Goal: Transaction & Acquisition: Purchase product/service

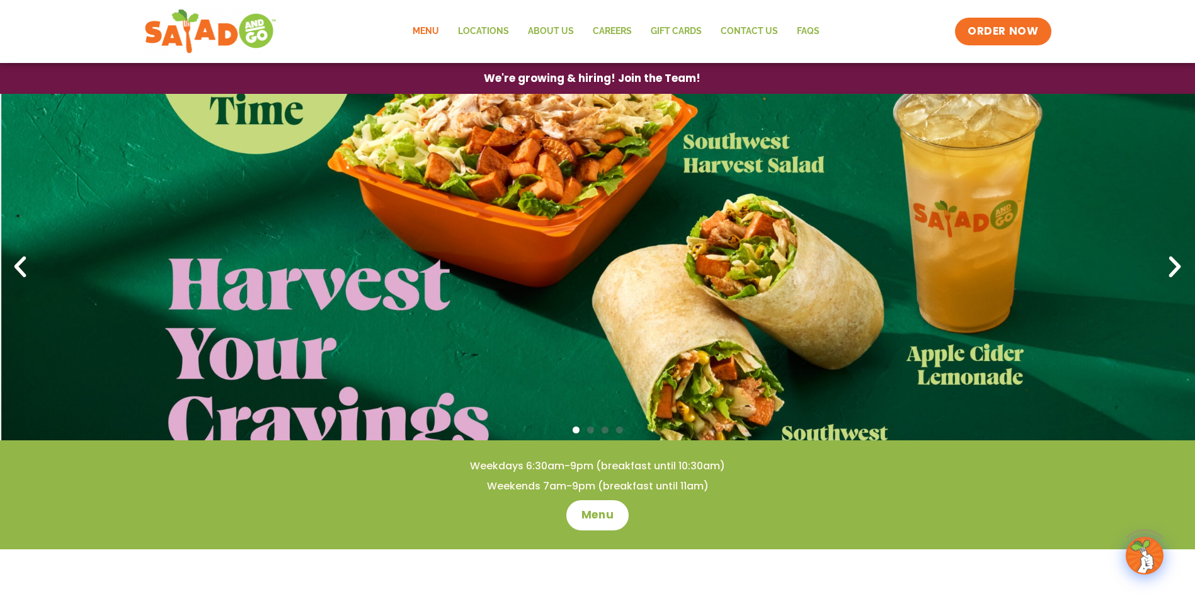
click at [433, 35] on link "Menu" at bounding box center [425, 31] width 45 height 29
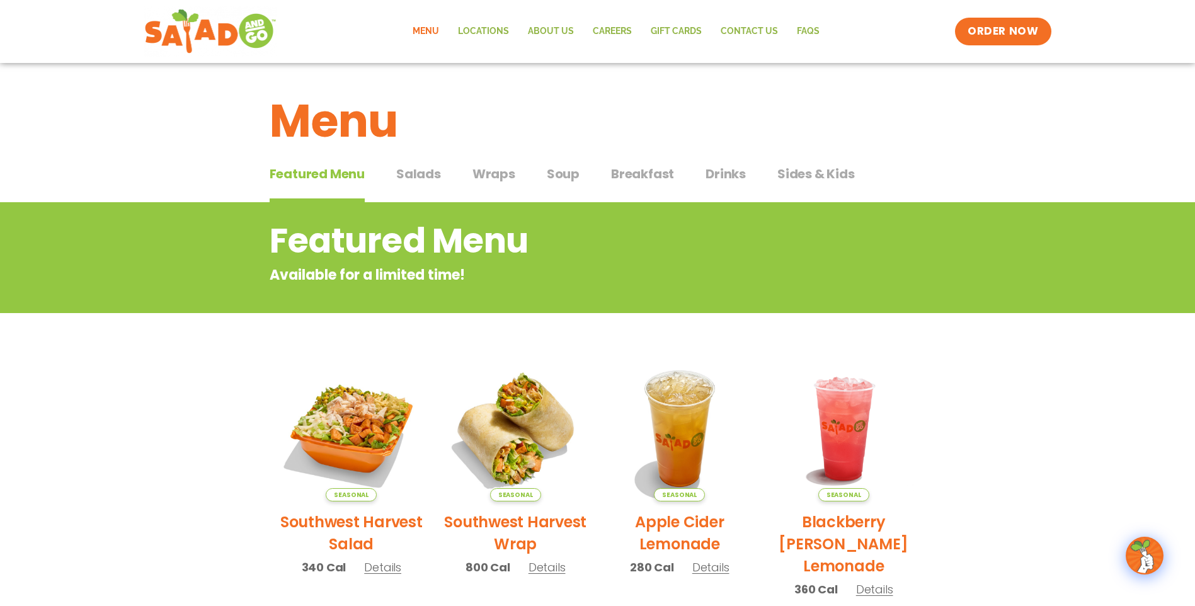
click at [396, 175] on span "Salads" at bounding box center [418, 173] width 45 height 19
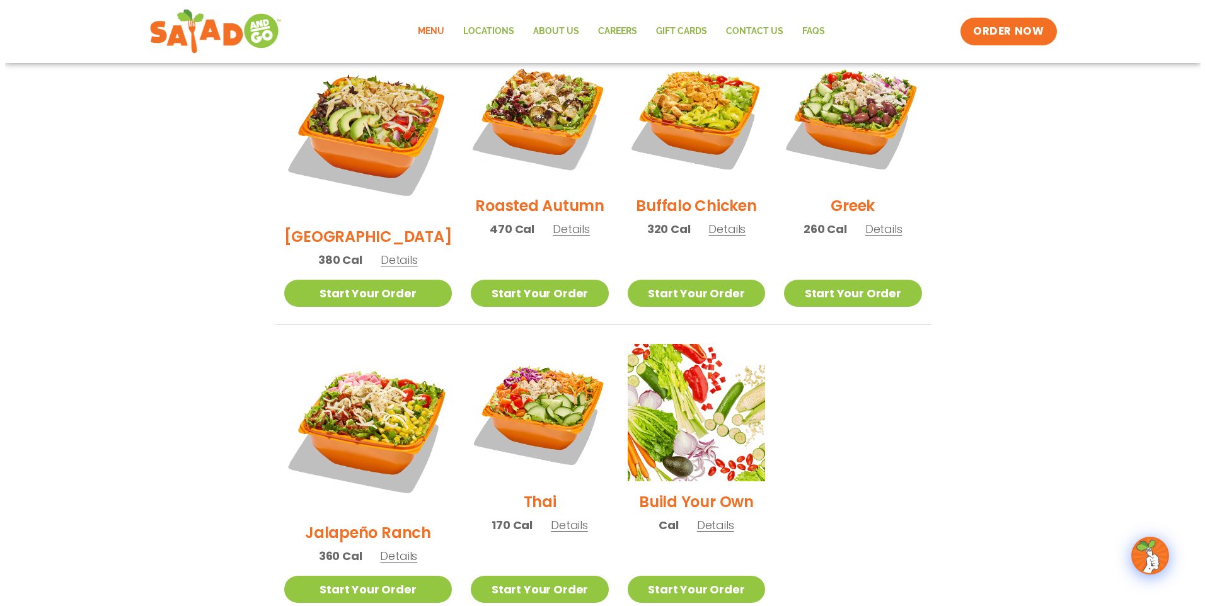
scroll to position [693, 0]
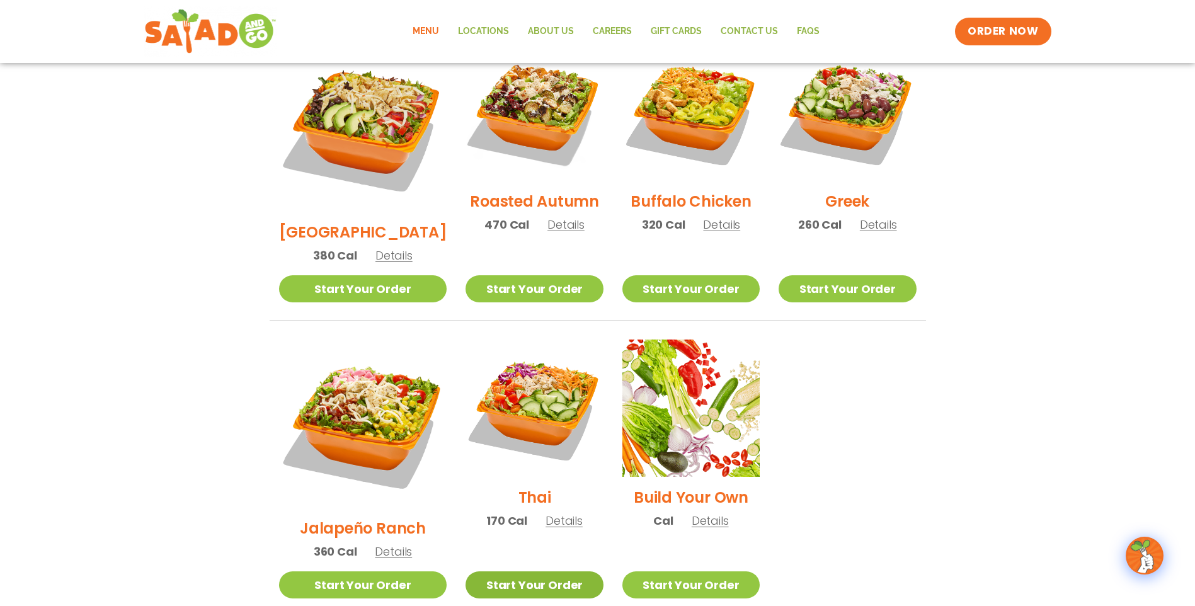
click at [495, 571] on link "Start Your Order" at bounding box center [534, 584] width 137 height 27
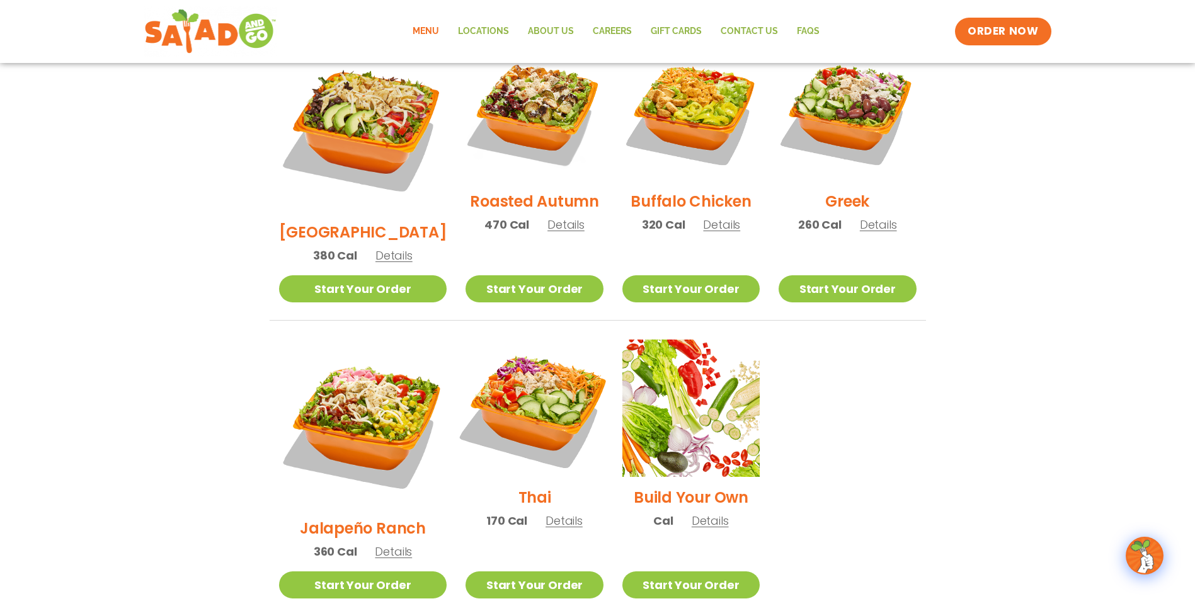
click at [546, 346] on img at bounding box center [534, 408] width 161 height 161
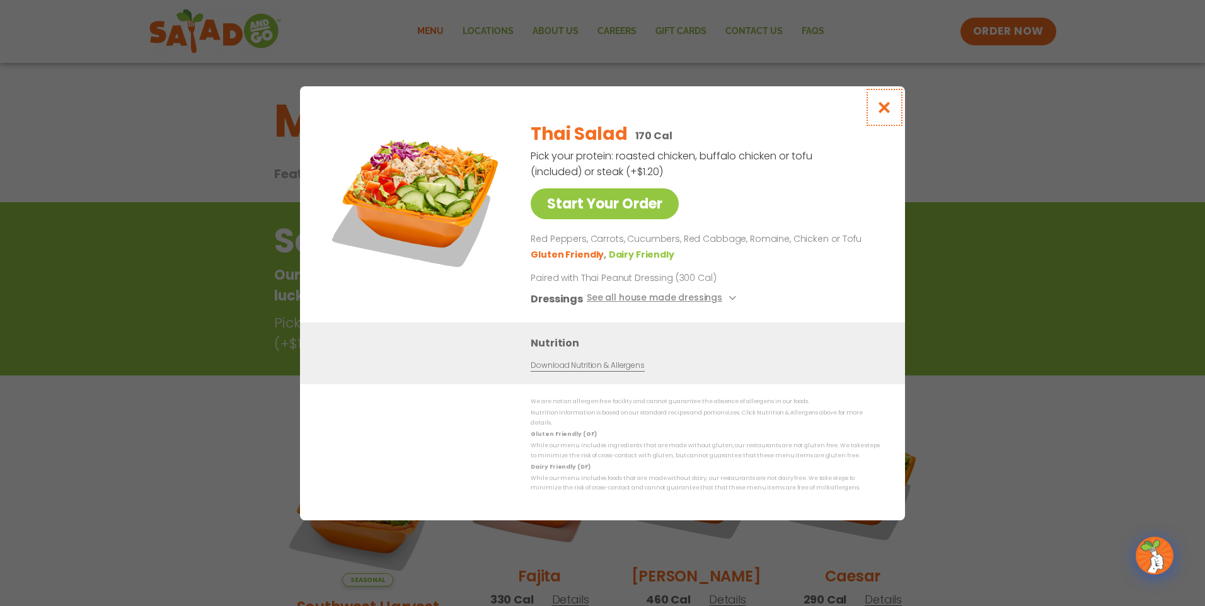
click at [886, 111] on icon "Close modal" at bounding box center [884, 107] width 16 height 13
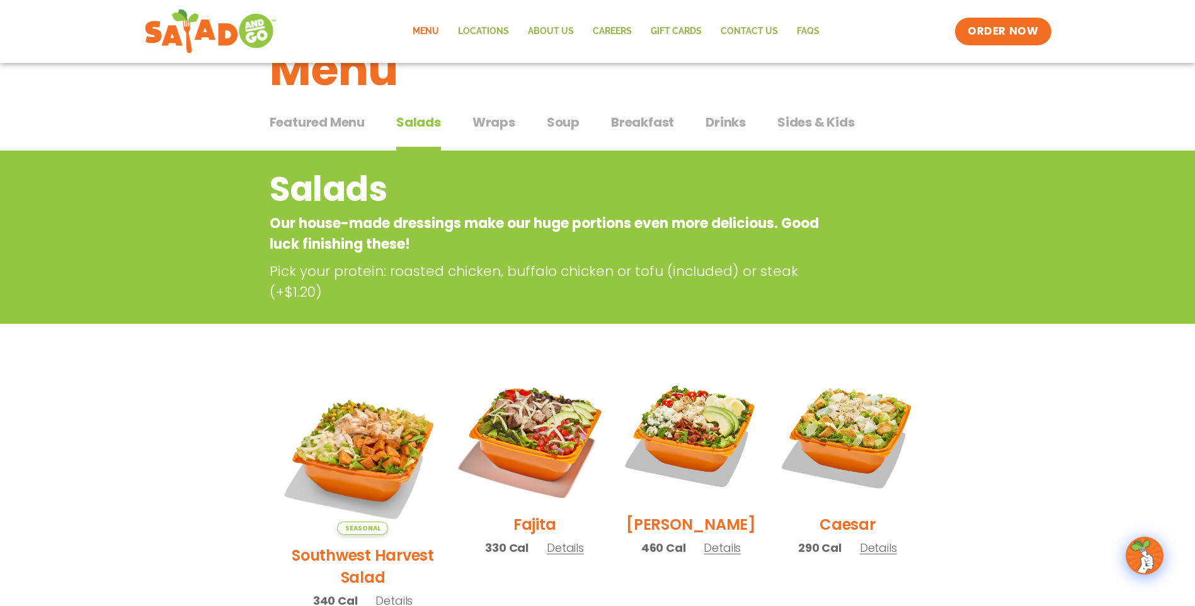
scroll to position [13, 0]
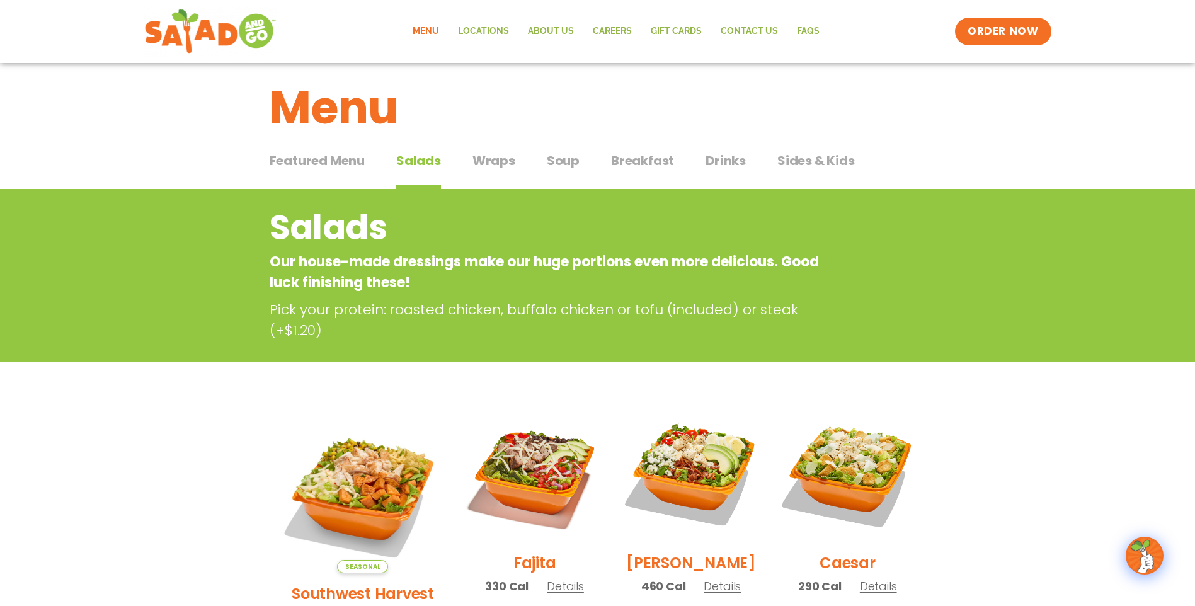
click at [562, 156] on span "Soup" at bounding box center [563, 160] width 33 height 19
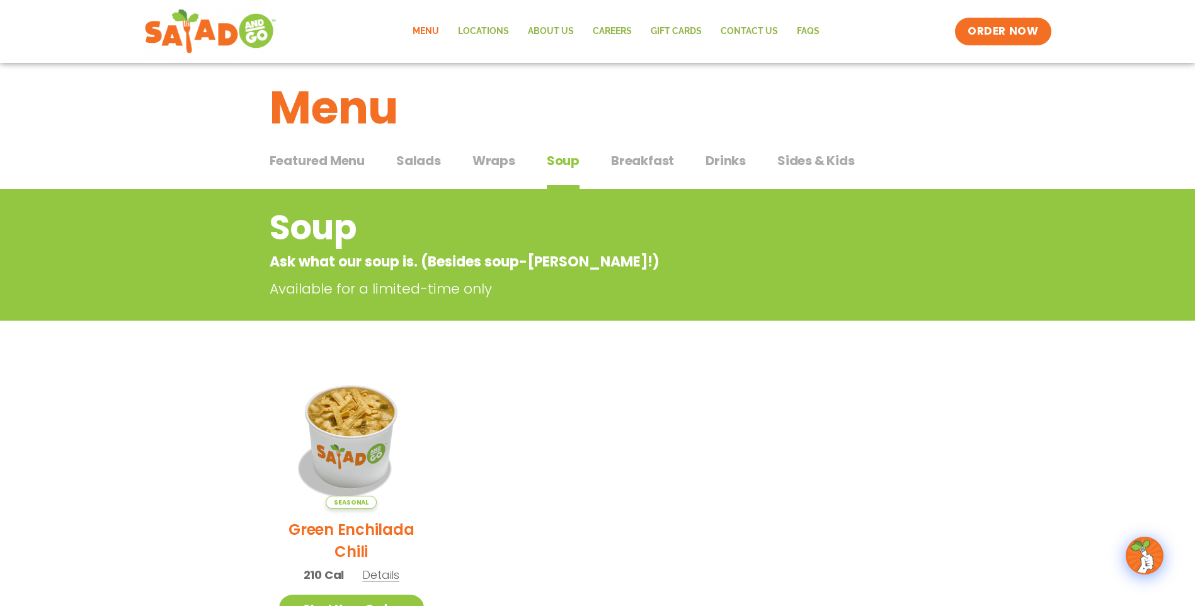
click at [503, 164] on span "Wraps" at bounding box center [494, 160] width 43 height 19
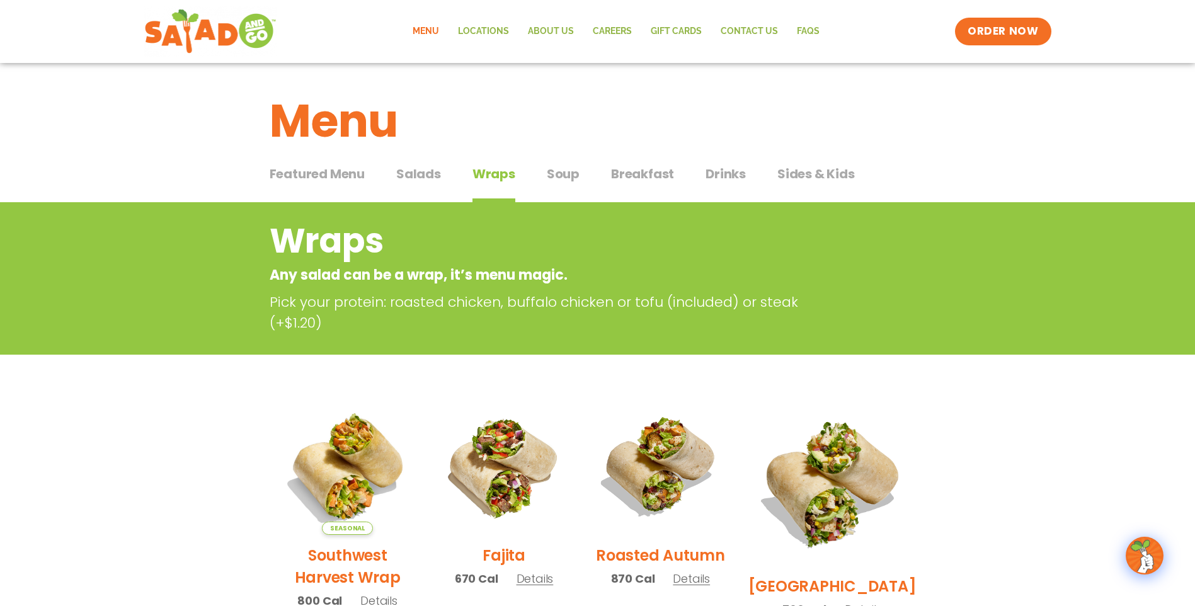
click at [441, 176] on div "Featured Menu Featured Menu Salads Salads Wraps Wraps Soup Soup Breakfast Break…" at bounding box center [598, 181] width 656 height 43
click at [433, 177] on span "Salads" at bounding box center [418, 173] width 45 height 19
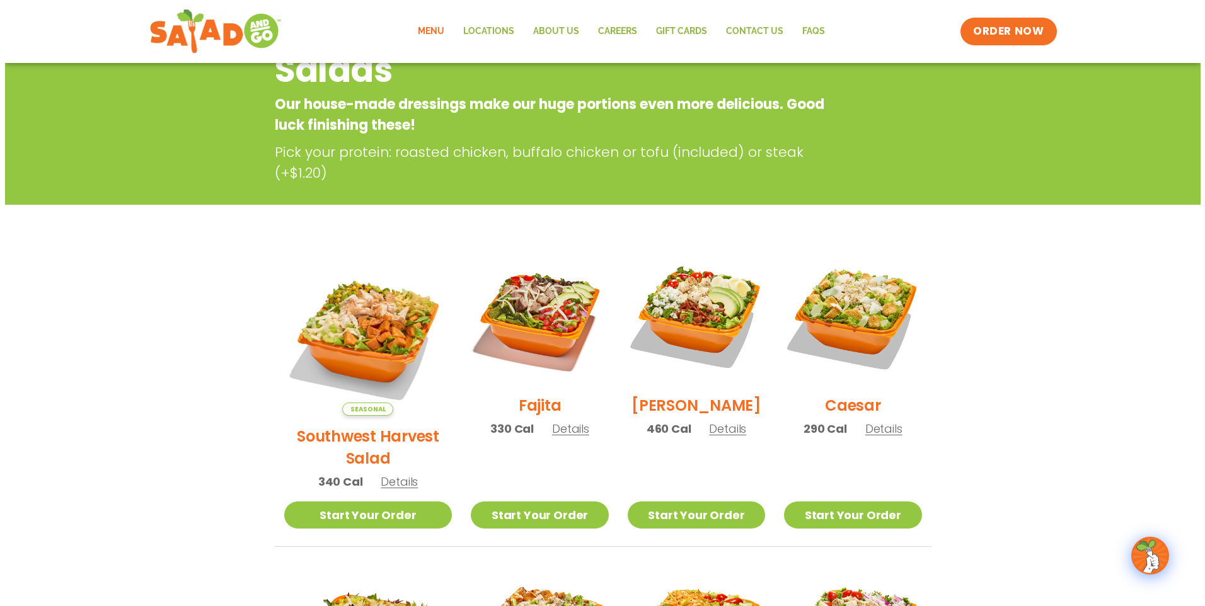
scroll to position [189, 0]
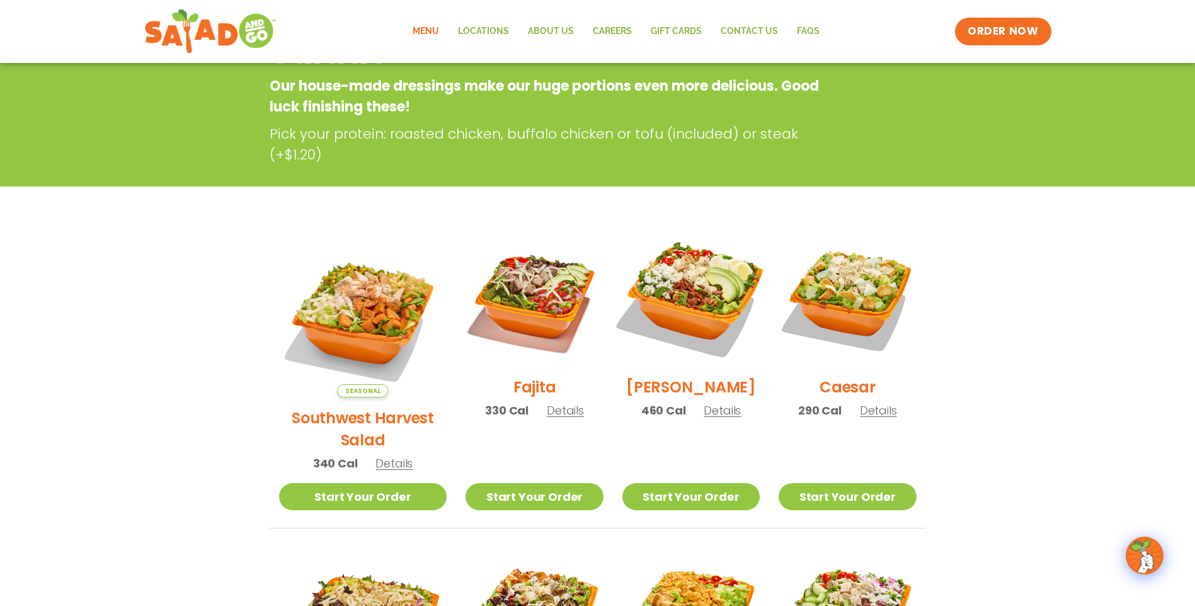
click at [726, 282] on img at bounding box center [690, 297] width 161 height 161
